Goal: Task Accomplishment & Management: Manage account settings

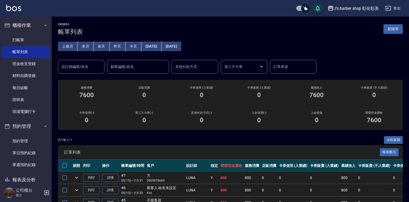
scroll to position [78, 0]
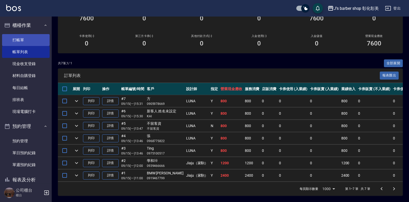
click at [32, 35] on link "打帳單" at bounding box center [26, 40] width 48 height 12
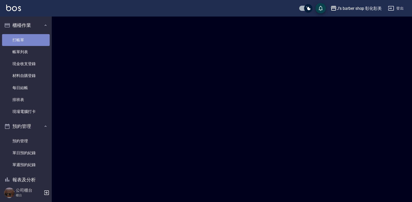
click at [32, 35] on link "打帳單" at bounding box center [26, 40] width 48 height 12
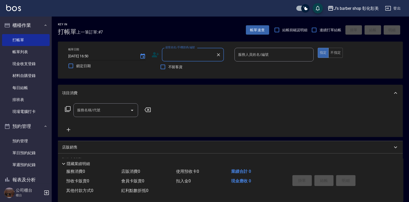
click at [90, 56] on input "[DATE] 16:50" at bounding box center [101, 56] width 66 height 9
type input "[DATE] 13:00"
click at [176, 51] on input "顧客姓名/手機號碼/編號" at bounding box center [189, 54] width 50 height 9
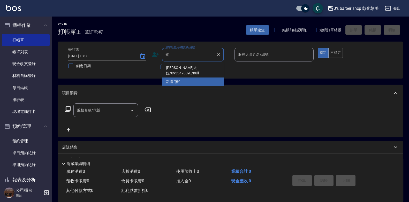
click at [195, 66] on li "[PERSON_NAME]大姐/0933470390/null" at bounding box center [193, 71] width 62 height 14
type input "[PERSON_NAME]大姐/0933470390/null"
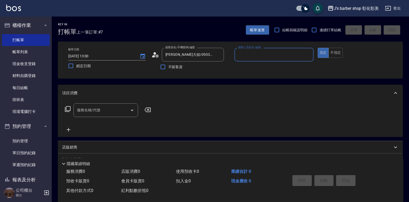
click at [262, 54] on input "服務人員姓名/編號" at bounding box center [274, 54] width 75 height 9
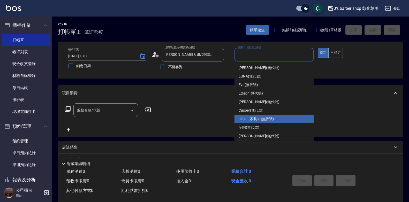
click at [269, 115] on div "Jiaju（家駒） (無代號)" at bounding box center [274, 119] width 79 height 9
type input "Jiaju（家駒）(無代號)"
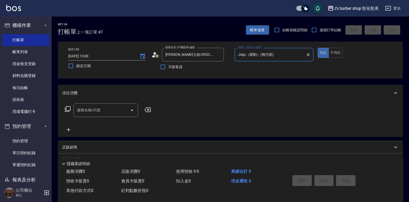
click at [86, 106] on div "服務名稱/代號 服務名稱/代號" at bounding box center [105, 111] width 65 height 14
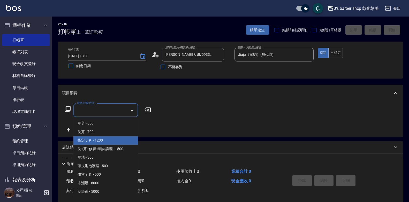
click at [109, 143] on span "指定ＪＫ - 1200" at bounding box center [105, 140] width 65 height 9
type input "指定ＪＫ(102)"
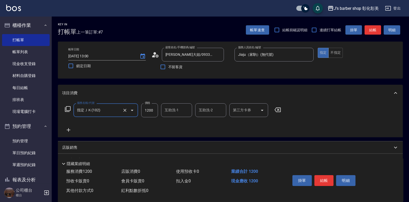
click at [171, 115] on input "互助洗-1" at bounding box center [177, 110] width 26 height 9
click at [173, 115] on input "互助洗-1" at bounding box center [177, 110] width 26 height 9
click at [173, 114] on input "互助洗-1" at bounding box center [177, 110] width 26 height 9
click at [169, 112] on input "互助洗-1" at bounding box center [177, 110] width 26 height 9
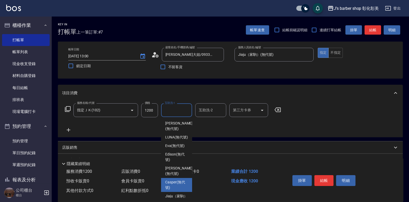
click at [164, 190] on div "Casper (無代號)" at bounding box center [176, 185] width 31 height 14
type input "Casper(無代號)"
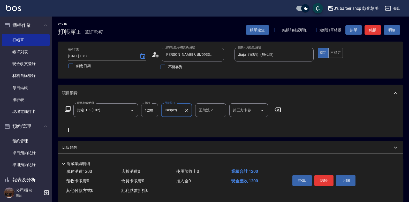
click at [218, 112] on input "互助洗-2" at bounding box center [211, 110] width 26 height 9
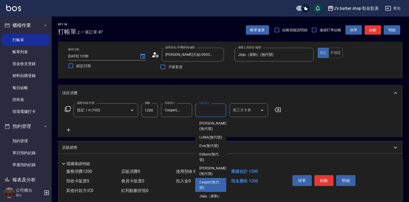
click at [204, 186] on span "Casper (無代號)" at bounding box center [211, 185] width 23 height 11
type input "Casper(無代號)"
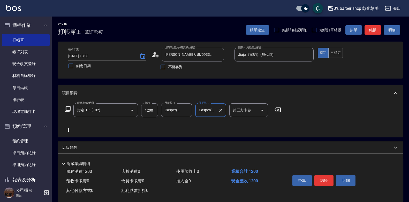
click at [68, 129] on icon at bounding box center [69, 130] width 4 height 4
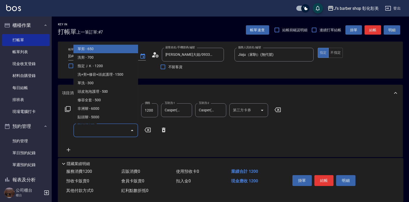
click at [95, 133] on input "服務名稱/代號" at bounding box center [102, 130] width 52 height 9
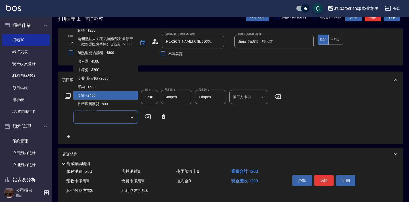
scroll to position [26, 0]
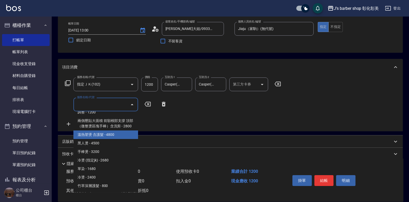
click at [107, 133] on span "溫熱塑燙 含護髮 - 4800" at bounding box center [105, 135] width 65 height 9
type input "溫熱塑燙 含護髮(Gp5)"
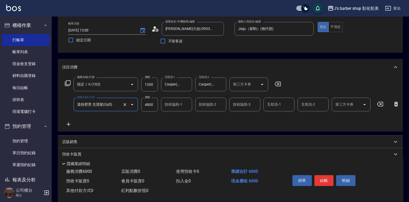
click at [149, 104] on input "4800" at bounding box center [149, 105] width 17 height 14
type input "2800"
click at [173, 104] on input "技術協助-1" at bounding box center [177, 104] width 26 height 9
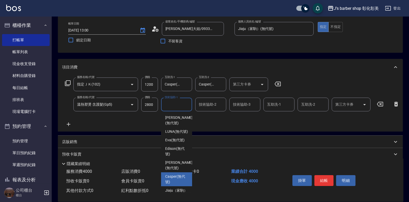
click at [179, 184] on span "Casper (無代號)" at bounding box center [176, 179] width 23 height 11
click at [179, 184] on div "扣入金 0" at bounding box center [201, 182] width 55 height 10
type input "Casper(無代號)"
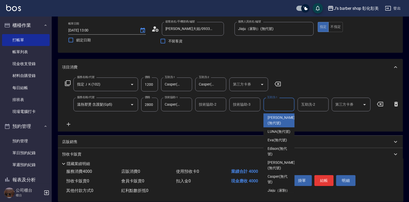
click at [274, 103] on div "互助洗-1 互助洗-1" at bounding box center [279, 105] width 31 height 14
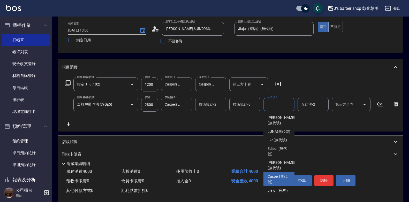
click at [284, 181] on span "Casper (無代號)" at bounding box center [279, 179] width 23 height 11
type input "Casper(無代號)"
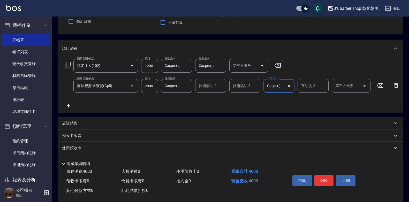
scroll to position [75, 0]
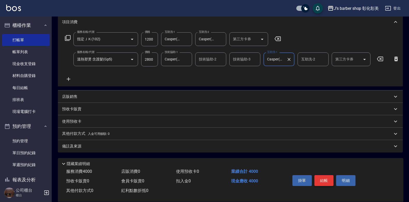
click at [328, 178] on button "結帳" at bounding box center [324, 180] width 19 height 11
click at [328, 178] on div "掛單 結帳 明細" at bounding box center [325, 181] width 68 height 16
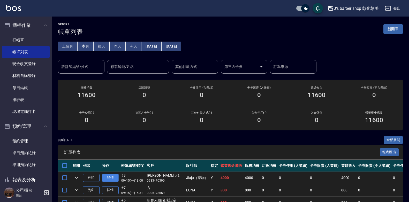
click at [112, 176] on link "詳情" at bounding box center [110, 178] width 17 height 8
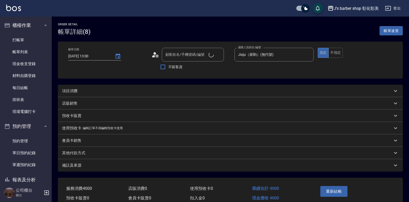
type input "[DATE] 13:00"
type input "Jiaju（家駒）(無代號)"
type input "[PERSON_NAME]大姐/0933470390/null"
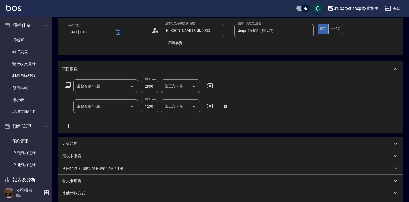
type input "溫熱塑燙 含護髮(Gp5)"
type input "指定ＪＫ(102)"
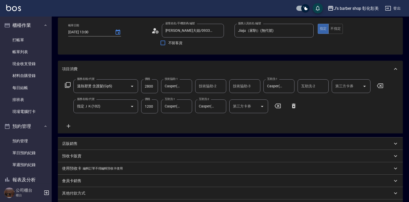
scroll to position [25, 0]
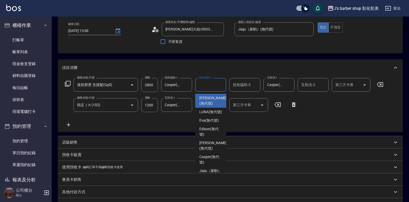
click at [202, 83] on div "技術協助-2 技術協助-2" at bounding box center [210, 85] width 31 height 14
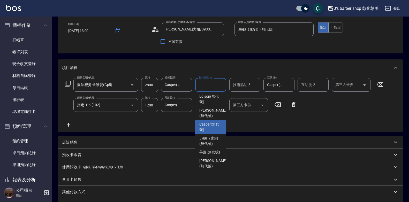
scroll to position [43, 0]
click at [213, 122] on span "Casper (無代號)" at bounding box center [211, 127] width 23 height 11
type input "Casper(無代號)"
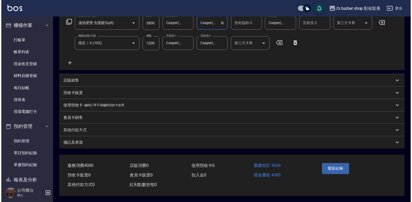
scroll to position [90, 0]
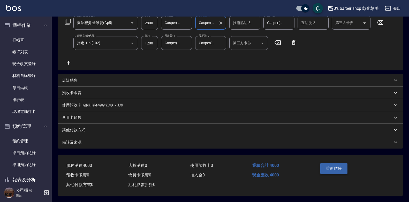
click at [329, 165] on button "重新結帳" at bounding box center [334, 168] width 27 height 11
click at [344, 166] on button "重新結帳" at bounding box center [334, 168] width 27 height 11
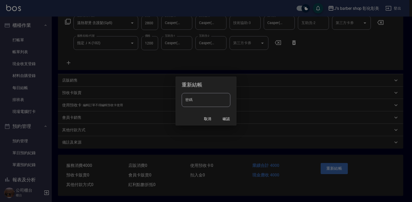
click at [218, 99] on input "密碼" at bounding box center [206, 100] width 49 height 14
type input "****"
click at [229, 120] on button "確認" at bounding box center [226, 119] width 17 height 10
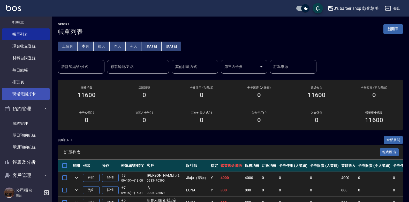
scroll to position [36, 0]
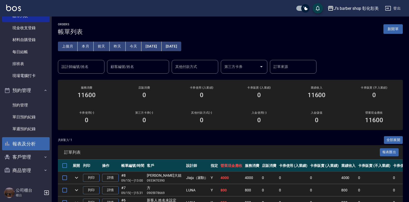
click at [36, 142] on button "報表及分析" at bounding box center [26, 143] width 48 height 13
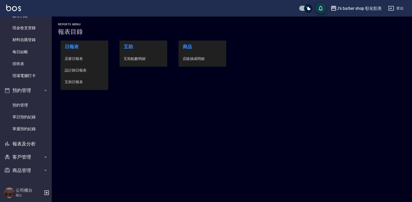
click at [137, 57] on span "互助點數明細" at bounding box center [143, 58] width 39 height 5
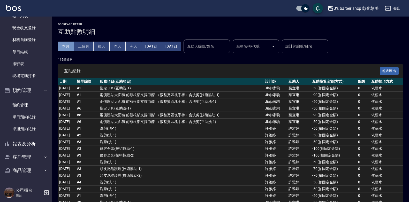
click at [71, 44] on button "本月" at bounding box center [66, 47] width 16 height 10
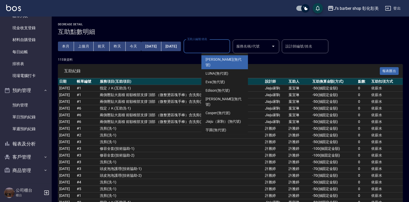
click at [228, 43] on input "互助人編號/姓名" at bounding box center [207, 46] width 42 height 9
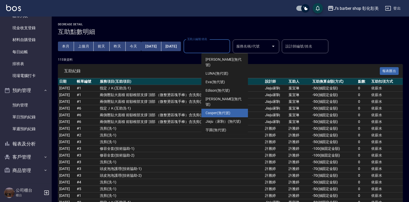
click at [218, 111] on span "Casper (無代號)" at bounding box center [218, 113] width 25 height 5
type input "Casper(無代號)"
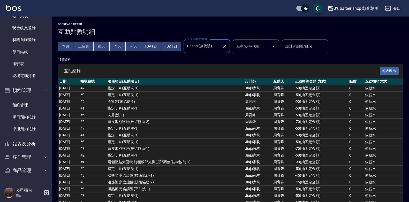
click at [227, 45] on icon "Clear" at bounding box center [224, 46] width 5 height 5
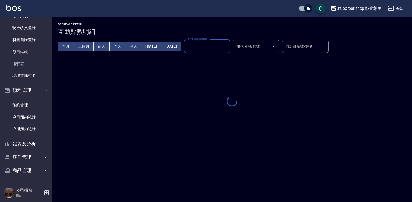
click at [228, 45] on input "互助人編號/姓名" at bounding box center [207, 46] width 42 height 9
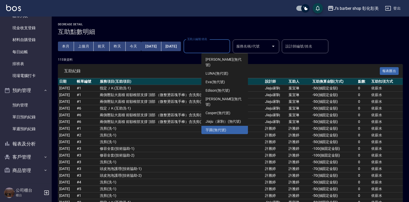
click at [225, 128] on span "芋圓 (無代號)" at bounding box center [216, 130] width 21 height 5
type input "芋圓(無代號)"
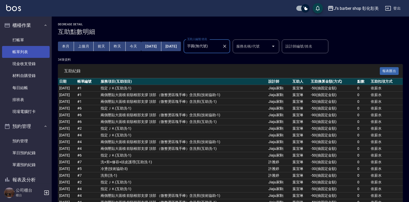
click at [35, 50] on link "帳單列表" at bounding box center [26, 52] width 48 height 12
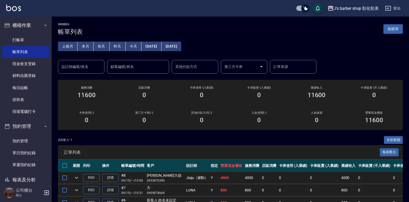
click at [83, 45] on button "本月" at bounding box center [86, 47] width 16 height 10
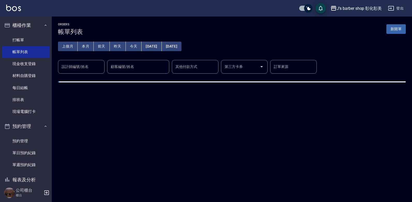
click at [88, 67] on div "設計師編號/姓名 設計師編號/姓名" at bounding box center [81, 67] width 47 height 14
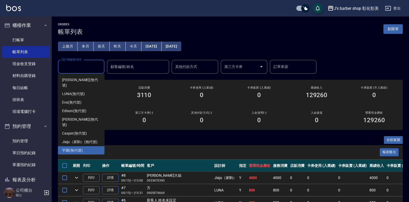
click at [85, 146] on div "芋圓 (無代號)" at bounding box center [81, 150] width 47 height 9
type input "芋圓(無代號)"
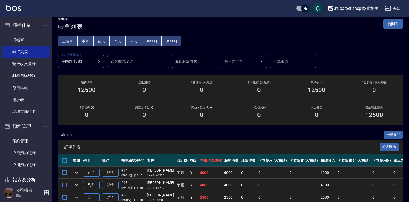
scroll to position [31, 0]
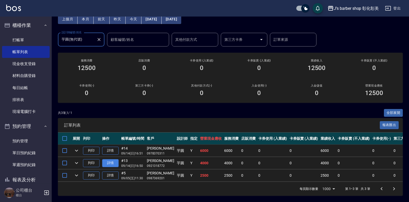
click at [115, 160] on link "詳情" at bounding box center [110, 163] width 17 height 8
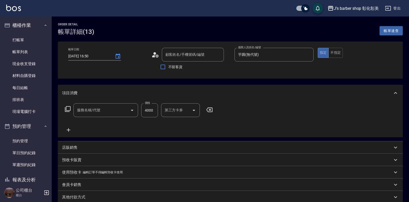
type input "[DATE] 16:50"
type input "芋圓(無代號)"
type input "[DEMOGRAPHIC_DATA]燙(Gp6)"
type input "[PERSON_NAME]/0921318772/null"
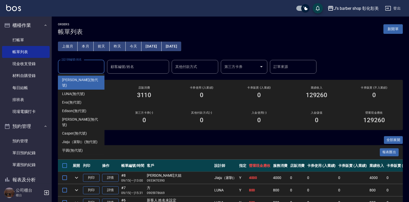
click at [72, 67] on input "設計師編號/姓名" at bounding box center [81, 66] width 42 height 9
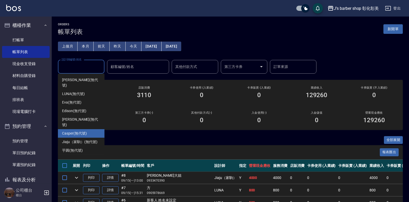
click at [79, 131] on span "Casper (無代號)" at bounding box center [74, 133] width 25 height 5
type input "Casper(無代號)"
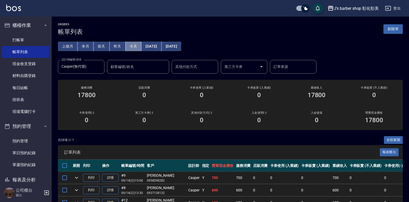
click at [134, 48] on button "今天" at bounding box center [134, 47] width 16 height 10
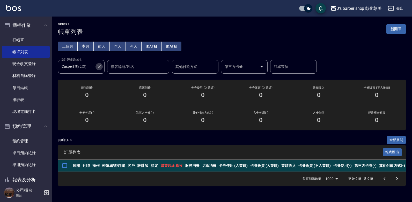
click at [98, 67] on icon "Clear" at bounding box center [99, 66] width 5 height 5
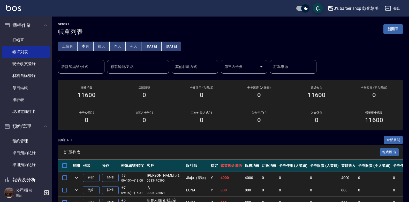
click at [100, 31] on div "ORDERS 帳單列表 新開單" at bounding box center [230, 29] width 345 height 13
click at [134, 44] on button "今天" at bounding box center [134, 47] width 16 height 10
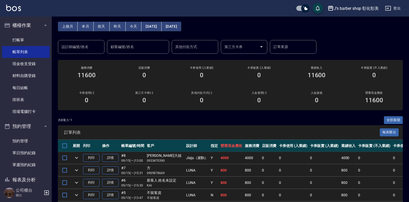
scroll to position [52, 0]
